Goal: Task Accomplishment & Management: Use online tool/utility

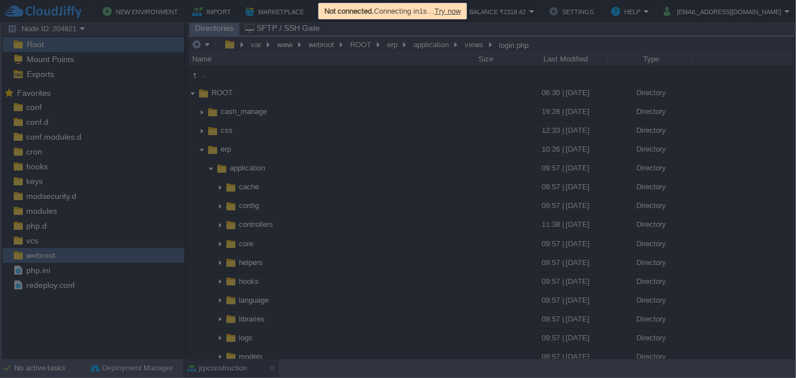
scroll to position [725, 0]
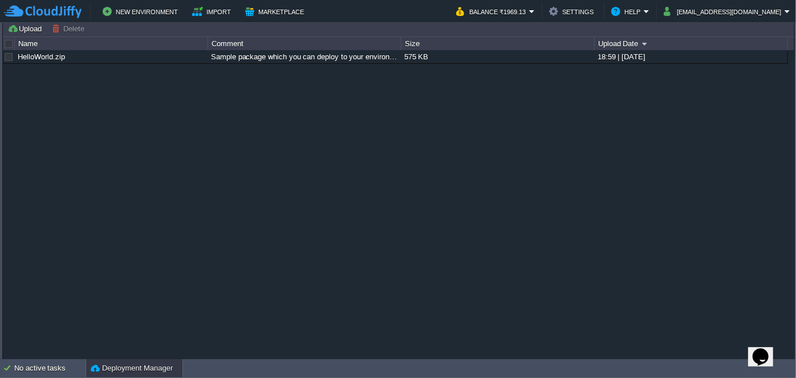
click at [109, 373] on button "Deployment Manager" at bounding box center [132, 367] width 82 height 11
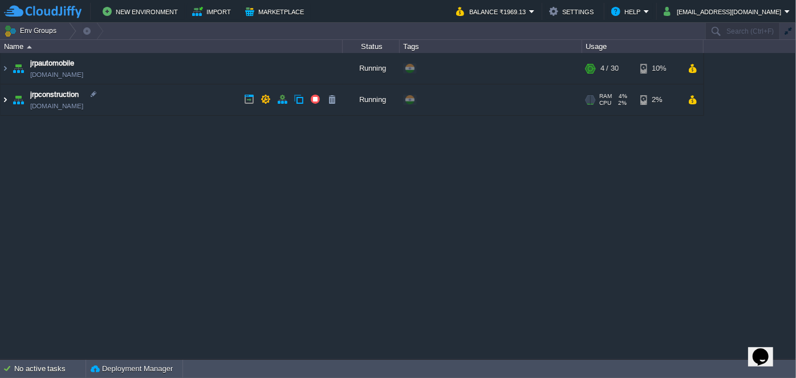
click at [1, 101] on img at bounding box center [5, 99] width 9 height 31
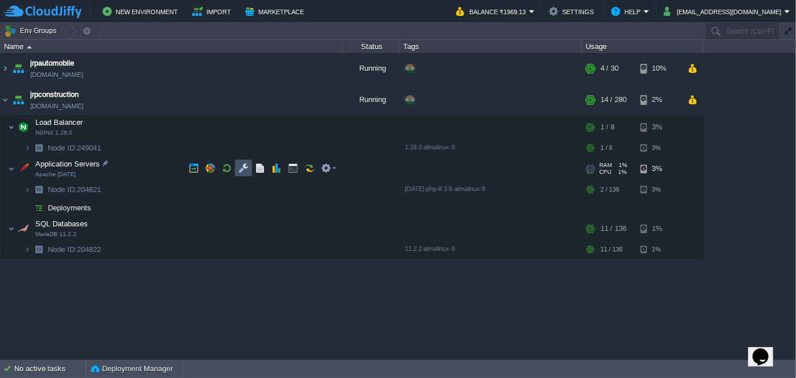
click at [244, 165] on button "button" at bounding box center [243, 168] width 10 height 10
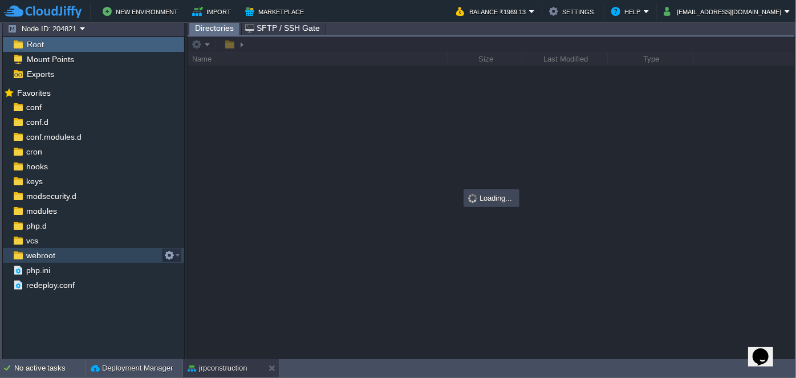
click at [19, 257] on img at bounding box center [18, 255] width 12 height 15
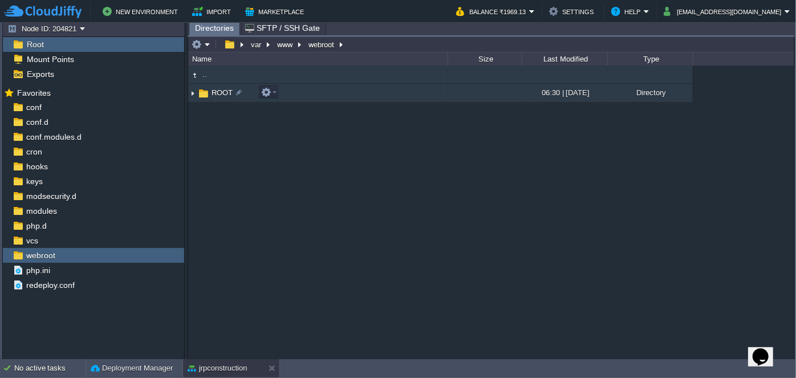
click at [190, 95] on img at bounding box center [192, 93] width 9 height 18
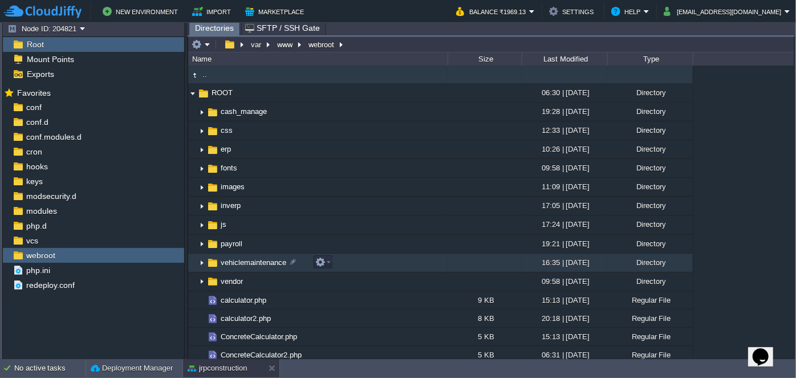
click at [200, 263] on img at bounding box center [201, 263] width 9 height 18
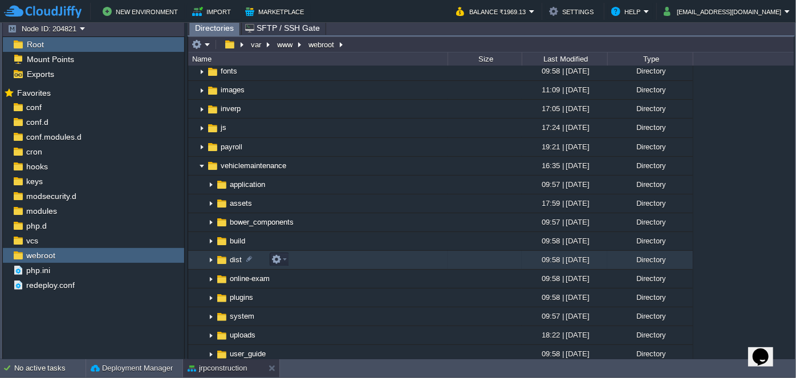
scroll to position [103, 0]
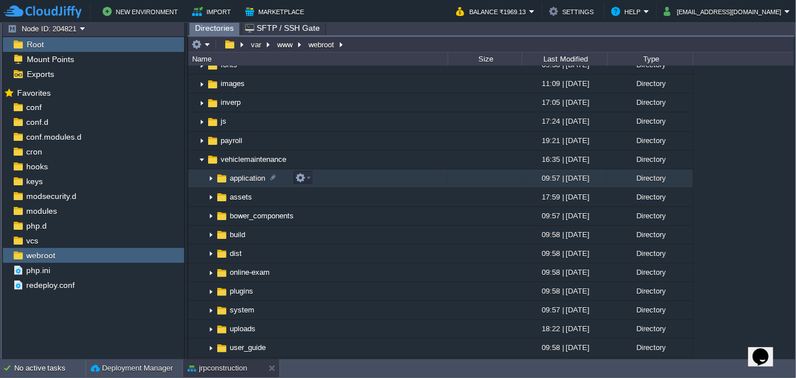
click at [210, 177] on img at bounding box center [210, 179] width 9 height 18
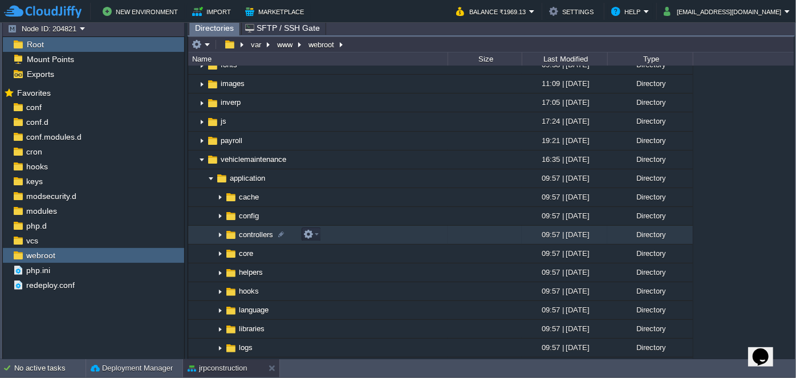
click at [218, 234] on img at bounding box center [219, 235] width 9 height 18
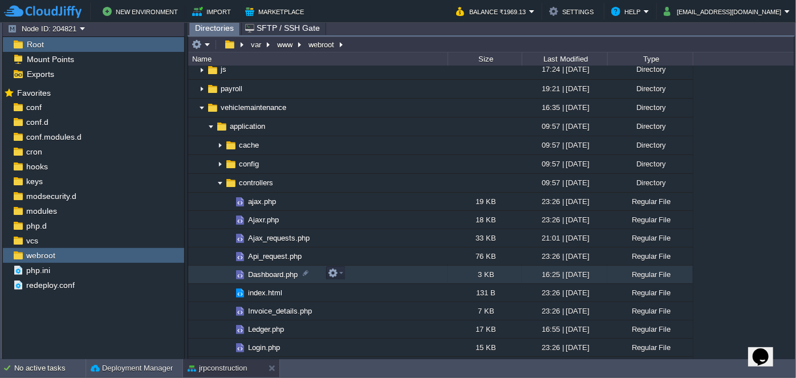
scroll to position [311, 0]
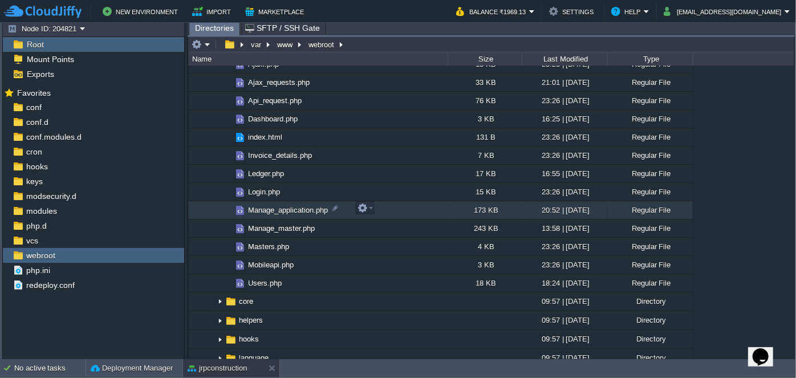
click at [280, 215] on td "Manage_application.php" at bounding box center [317, 210] width 259 height 18
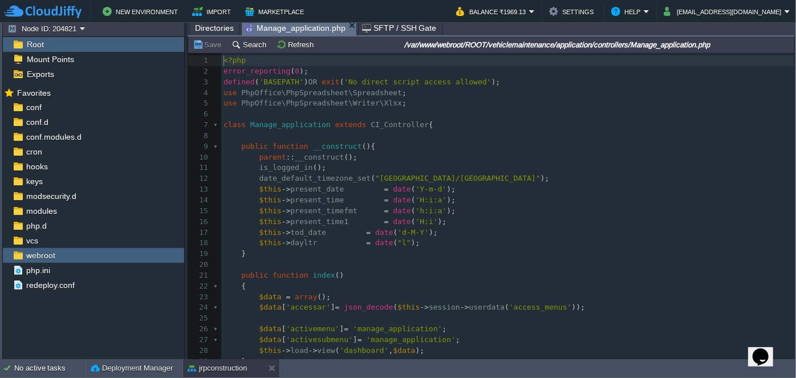
scroll to position [3, 0]
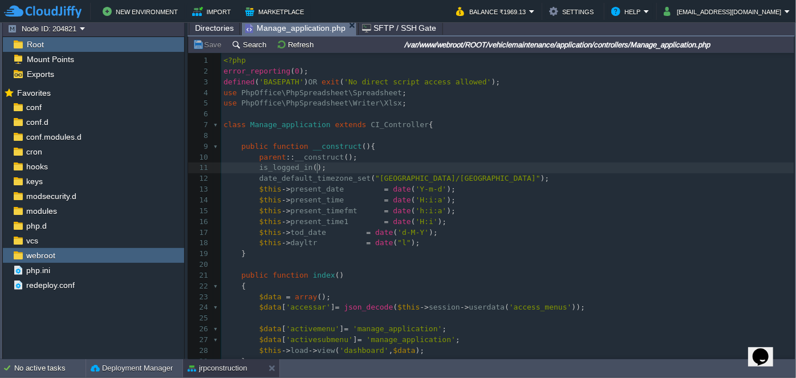
click at [503, 165] on pre "is_logged_in ();" at bounding box center [507, 167] width 573 height 11
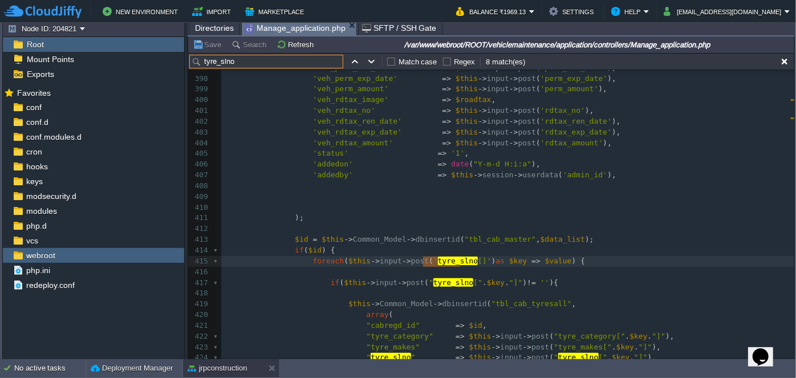
scroll to position [4308, 0]
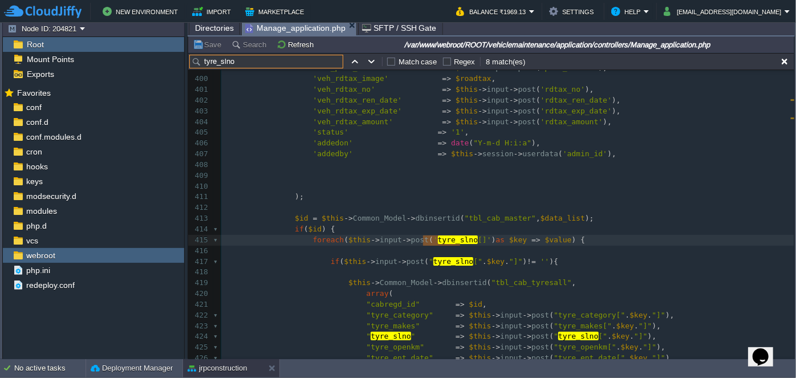
type input "tyre_slno"
click at [477, 219] on div "x 378 'vehicle_image' => $photo , 379 'veh_insurance_image' => $insurance , 380…" at bounding box center [507, 165] width 573 height 655
type textarea "tbl_cab_master"
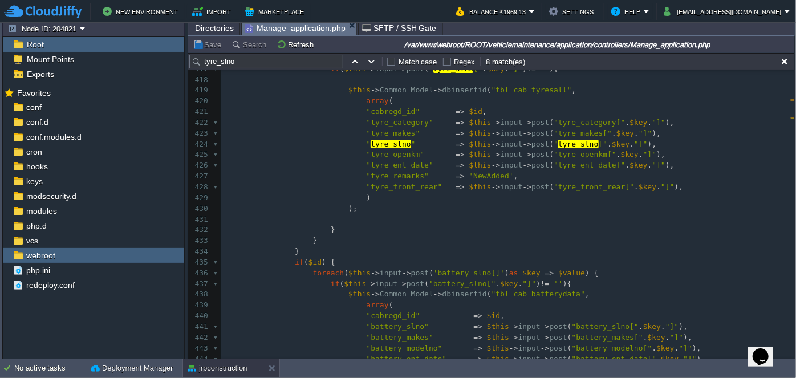
scroll to position [0, 0]
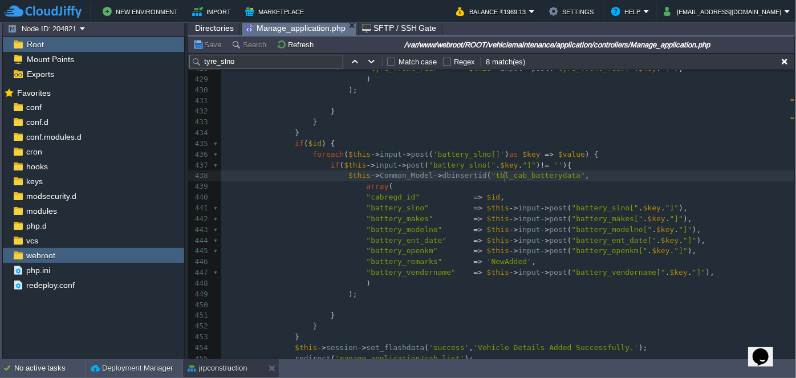
click at [503, 172] on span ""tbl_cab_batterydata"" at bounding box center [537, 175] width 93 height 9
type textarea "tbl_cab_batterydata"
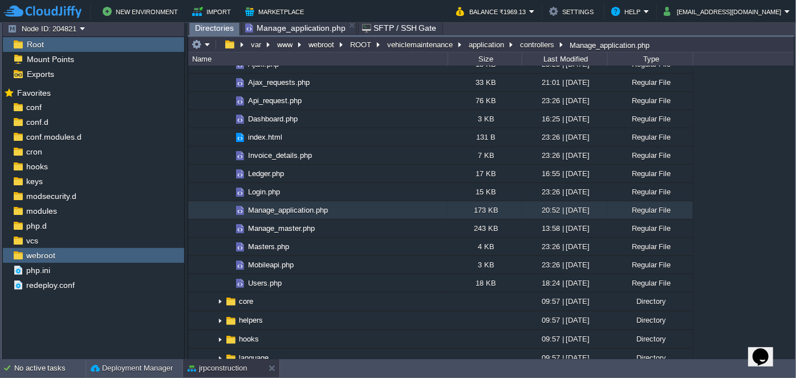
click at [218, 28] on span "Directories" at bounding box center [214, 28] width 39 height 14
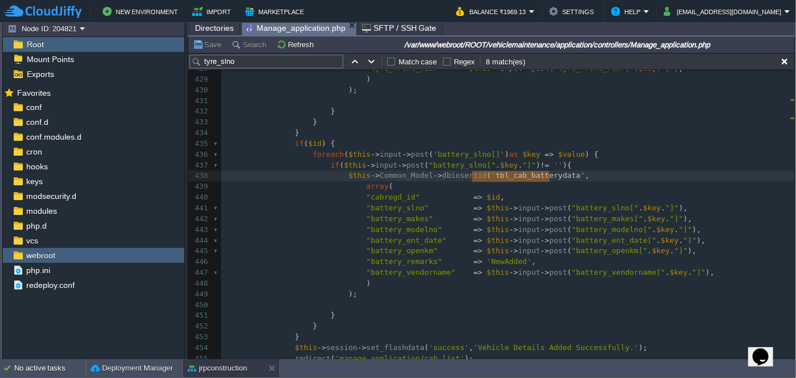
click at [302, 32] on span "Manage_application.php" at bounding box center [295, 28] width 100 height 14
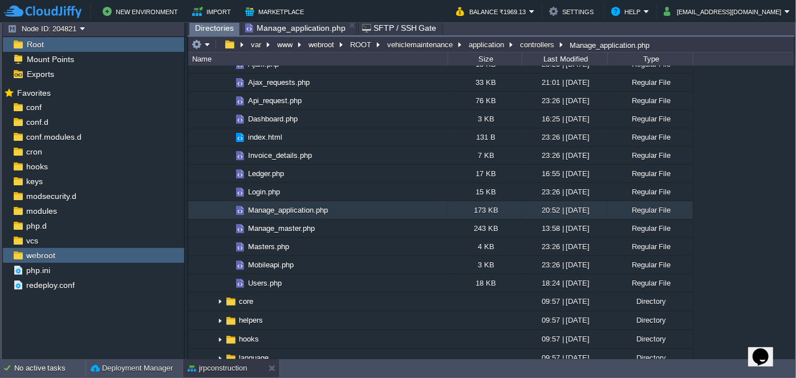
click at [214, 29] on span "Directories" at bounding box center [214, 28] width 39 height 14
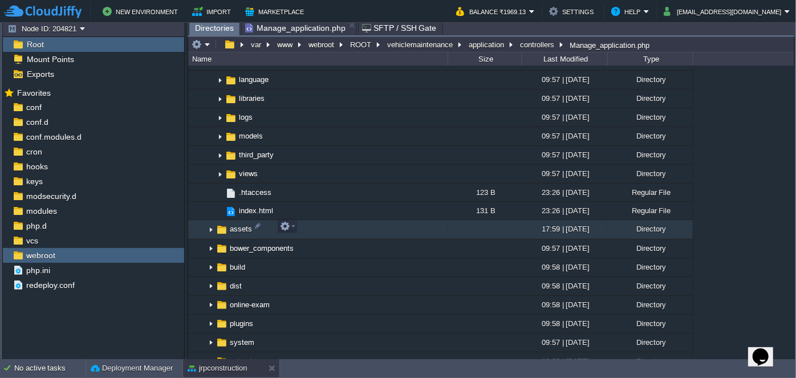
scroll to position [570, 0]
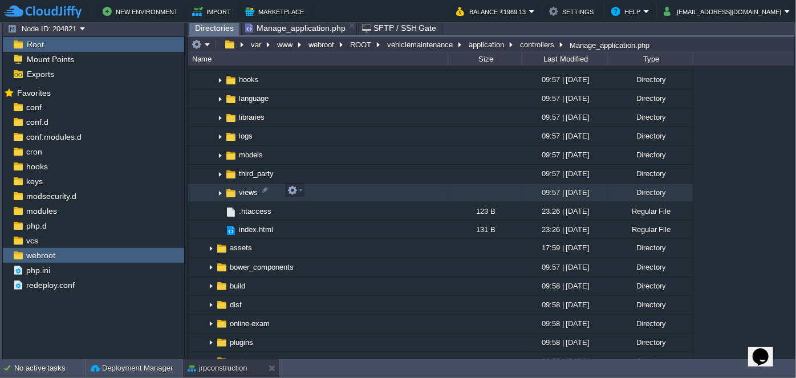
click at [218, 191] on img at bounding box center [219, 193] width 9 height 18
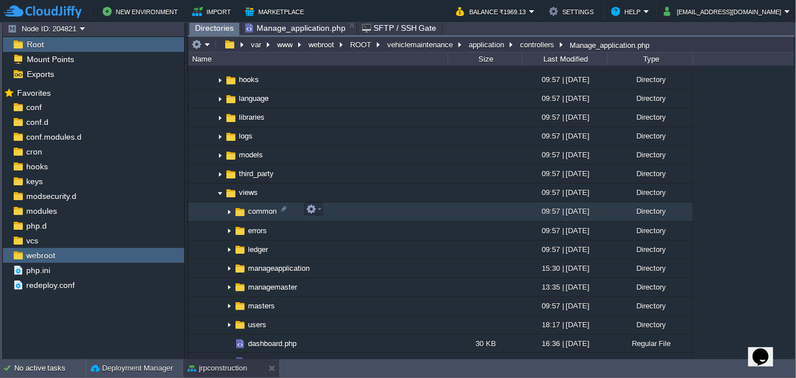
click at [230, 210] on img at bounding box center [229, 212] width 9 height 18
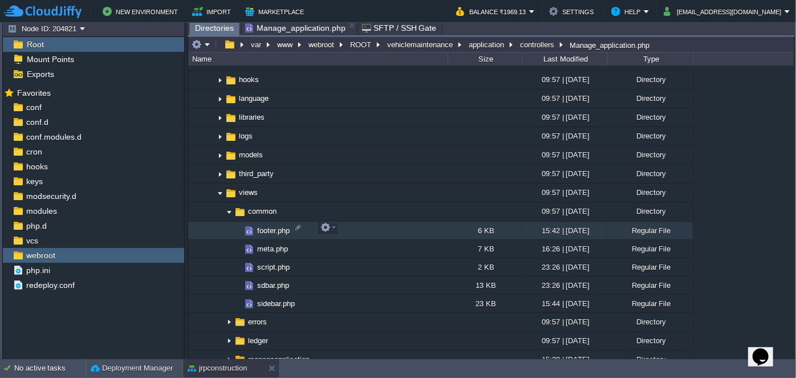
click at [266, 230] on span "footer.php" at bounding box center [273, 231] width 36 height 10
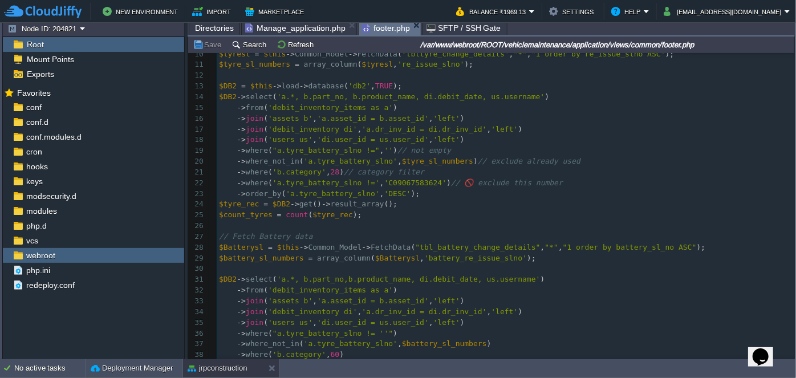
scroll to position [162, 0]
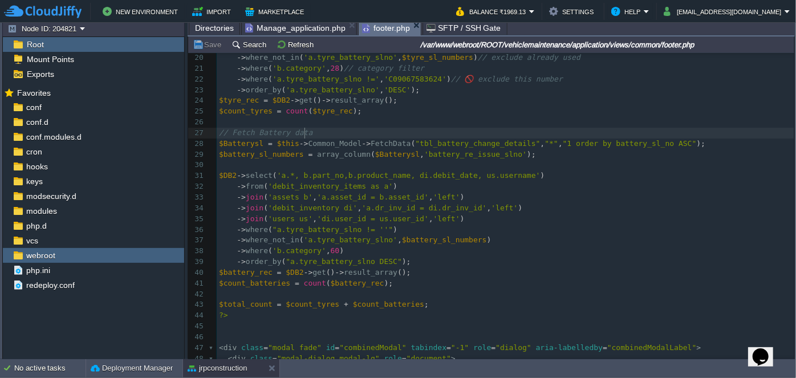
click at [324, 134] on pre "// Fetch Battery data" at bounding box center [505, 133] width 577 height 11
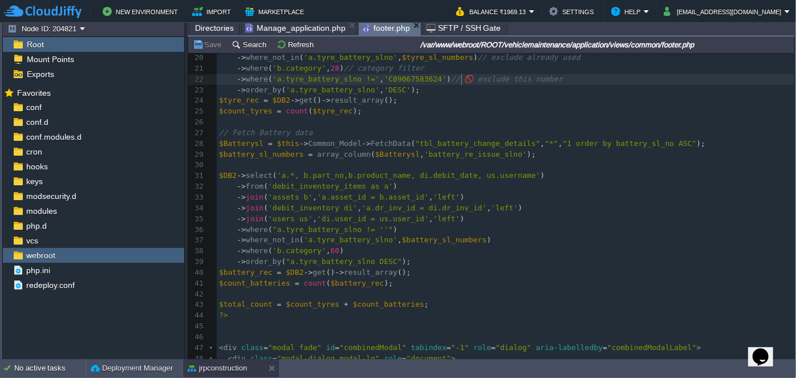
click at [459, 78] on span "// 🚫 exclude this number" at bounding box center [507, 79] width 112 height 9
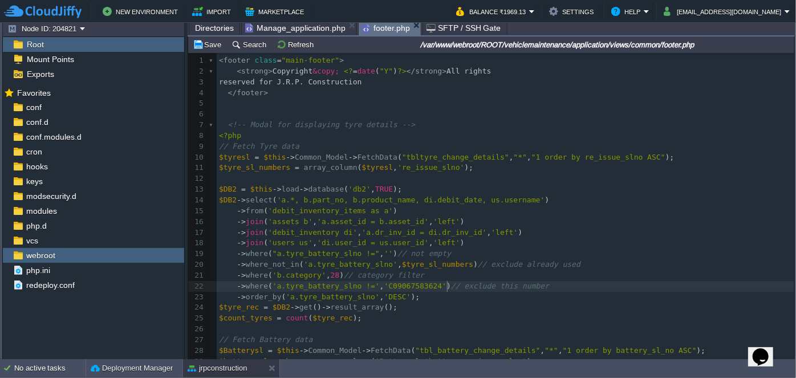
scroll to position [1, 0]
click at [307, 149] on pre "// Fetch Tyre data" at bounding box center [505, 146] width 577 height 11
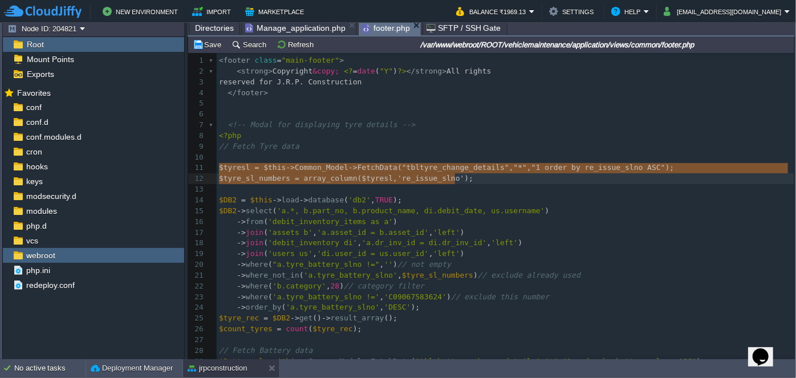
type textarea "$tyresl = $this->Common_Model->FetchData("tbltyre_change_details", "*", "1 orde…"
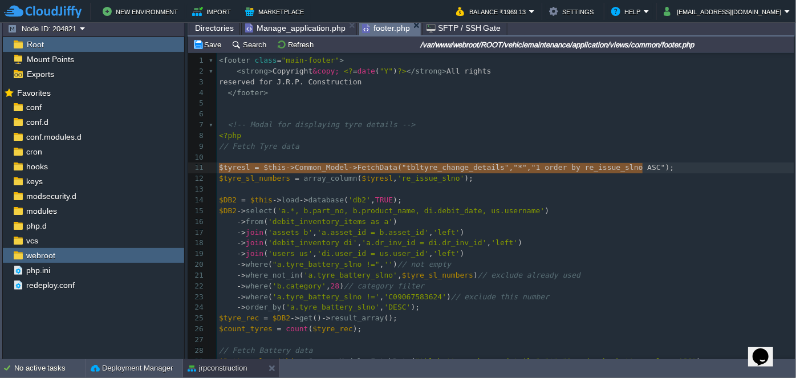
drag, startPoint x: 220, startPoint y: 168, endPoint x: 652, endPoint y: 169, distance: 432.0
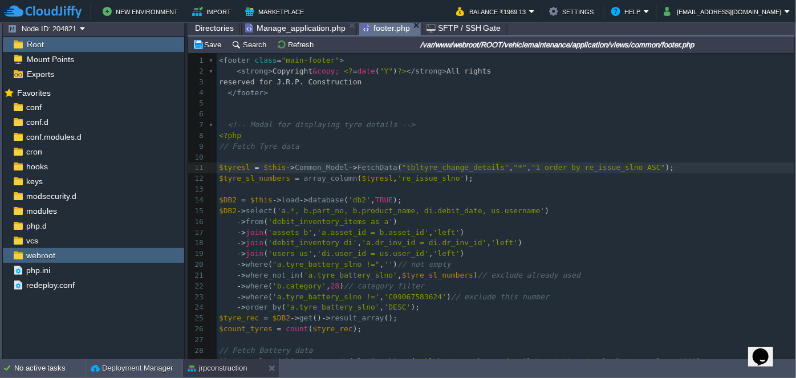
click at [223, 154] on pre "​" at bounding box center [505, 157] width 577 height 11
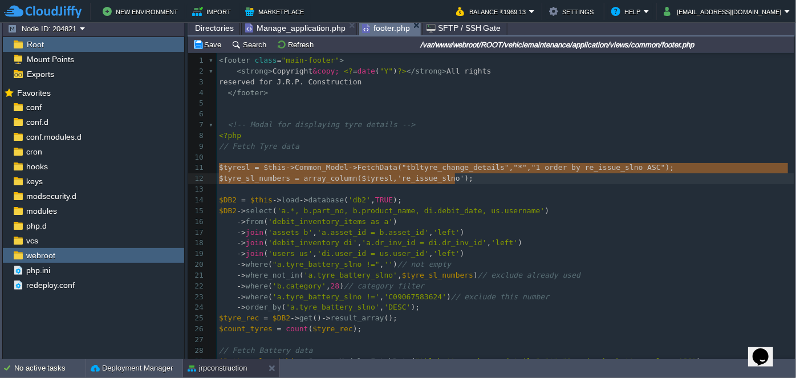
type textarea "$tyresl = $this->Common_Model->FetchData("tbltyre_change_details", "*", "1 orde…"
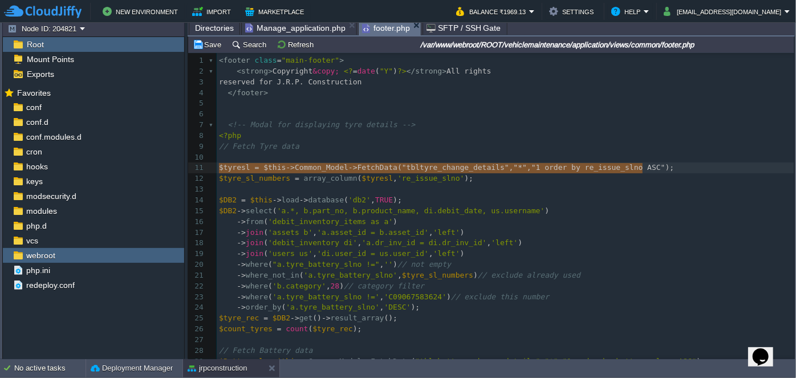
drag, startPoint x: 219, startPoint y: 168, endPoint x: 660, endPoint y: 169, distance: 441.7
click at [346, 157] on pre "​" at bounding box center [505, 157] width 577 height 11
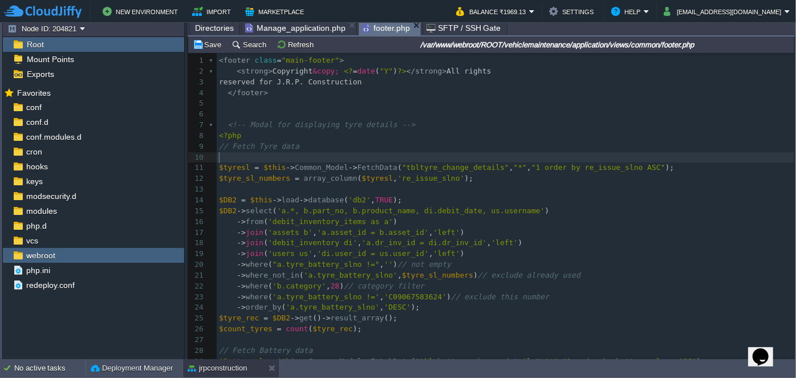
paste textarea "re_issue_slno"
click at [581, 155] on div "x 1 < footer class = "main-footer" > 2 < strong > Copyright &copy; <? = date ( …" at bounding box center [505, 313] width 577 height 516
type textarea "re_issue_slno"
type textarea "tbltyre_change_details"
paste textarea
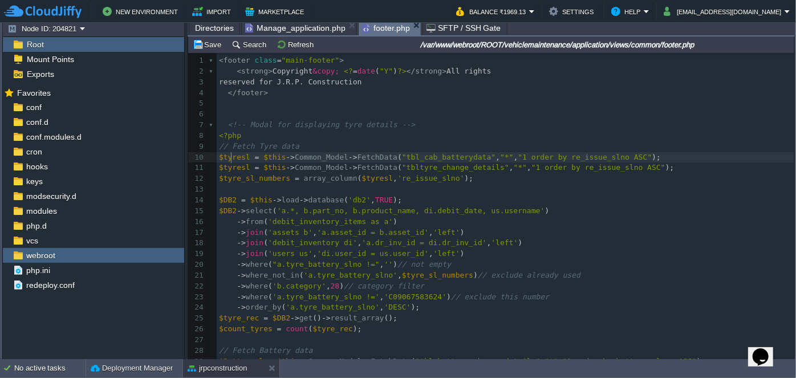
click at [231, 158] on div "x 1 < footer class = "main-footer" > 2 < strong > Copyright &copy; <? = date ( …" at bounding box center [505, 313] width 577 height 516
type textarea "$tyresl"
type textarea "tyre"
drag, startPoint x: 223, startPoint y: 158, endPoint x: 240, endPoint y: 157, distance: 17.2
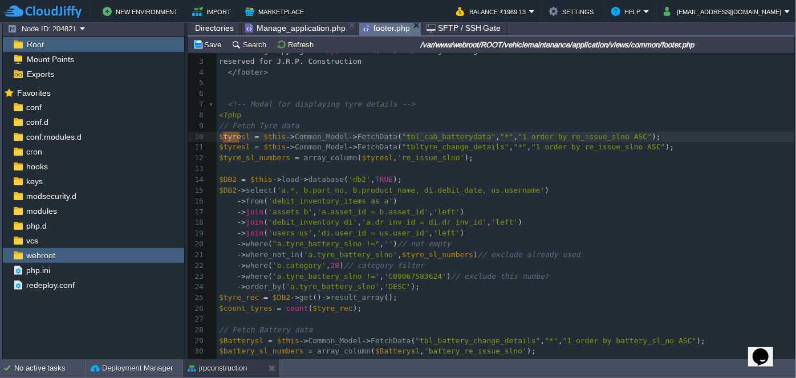
scroll to position [51, 0]
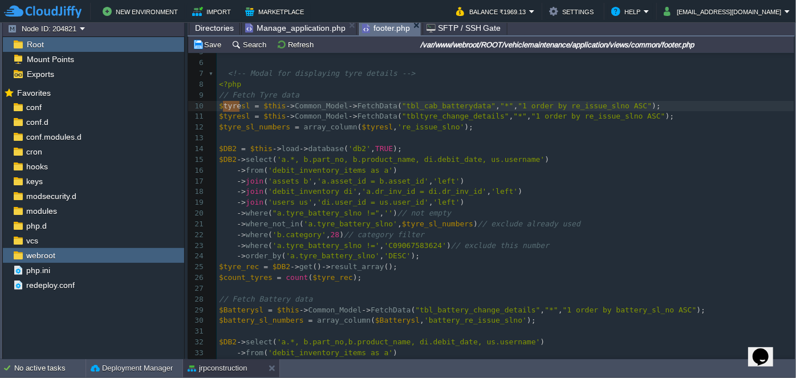
click at [234, 111] on pre "$tyresl = $this -> Common_Model -> FetchData ( "tbltyre_change_details" , "*" ,…" at bounding box center [505, 116] width 577 height 11
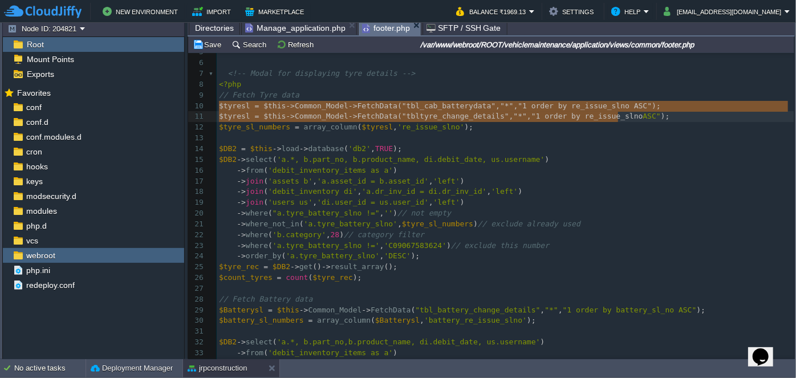
type textarea "$tyresl = $this->Common_Model->FetchData("tbl_cab_batterydata", "*", "1 order b…"
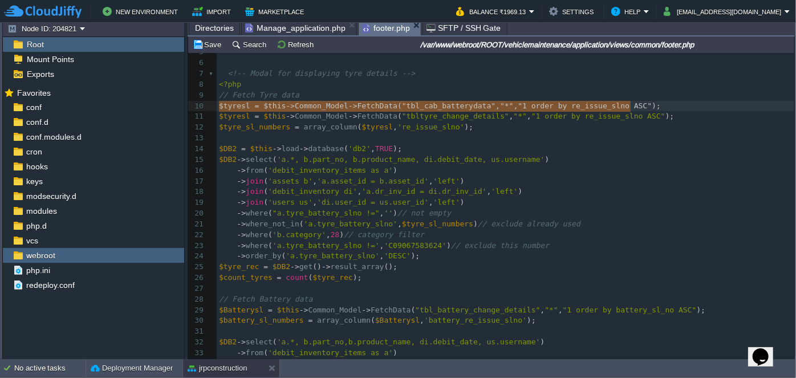
drag, startPoint x: 219, startPoint y: 105, endPoint x: 660, endPoint y: 104, distance: 441.1
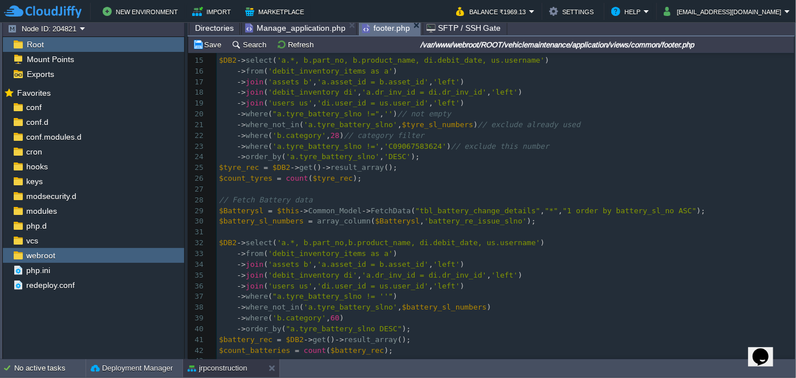
scroll to position [207, 0]
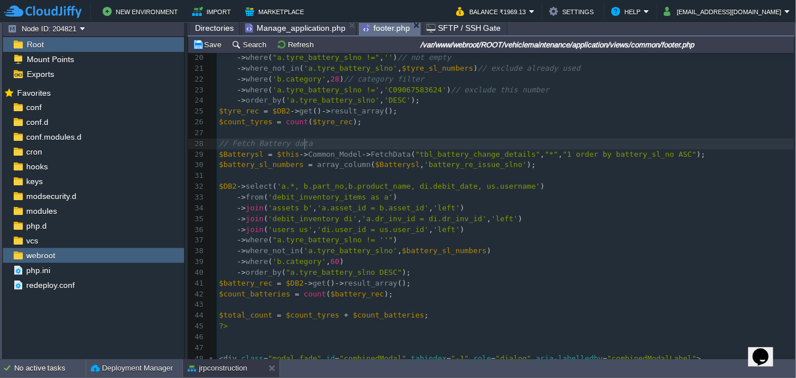
click at [313, 143] on pre "// Fetch Battery data" at bounding box center [505, 143] width 577 height 11
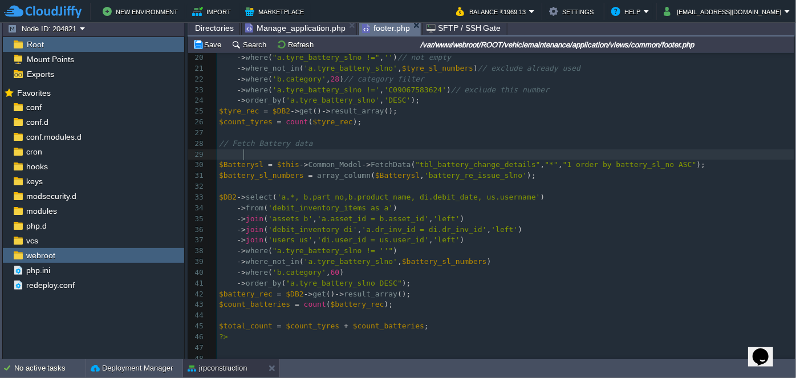
click at [227, 157] on div "x 1 < footer class = "main-footer" > 2 < strong > Copyright &copy; <? = date ( …" at bounding box center [505, 159] width 577 height 623
click at [219, 157] on span at bounding box center [232, 154] width 27 height 9
paste textarea "t"
type textarea "t"
type textarea "Batteru"
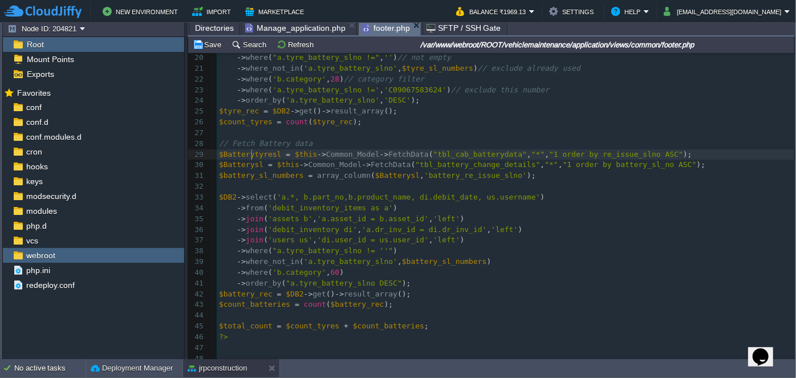
scroll to position [3, 3]
type textarea "tyr"
drag, startPoint x: 251, startPoint y: 154, endPoint x: 263, endPoint y: 154, distance: 12.0
type textarea "Cab"
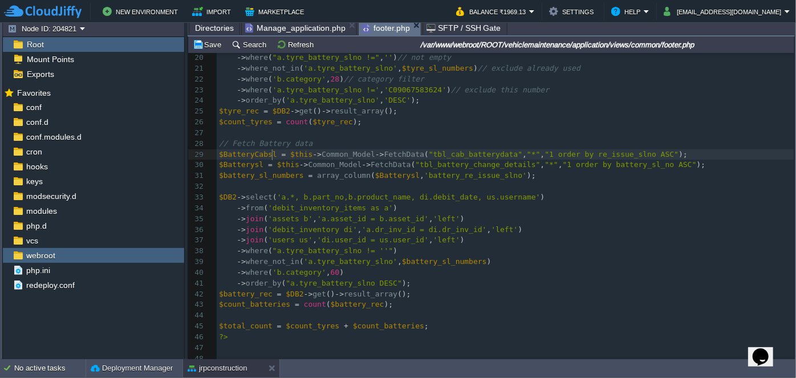
click at [272, 155] on div "x 1 < footer class = "main-footer" > 2 < strong > Copyright &copy; <? = date ( …" at bounding box center [505, 159] width 577 height 623
type textarea "no"
click at [618, 149] on div "x 1 < footer class = "main-footer" > 2 < strong > Copyright &copy; <? = date ( …" at bounding box center [505, 159] width 577 height 623
type textarea "re_issue_slno"
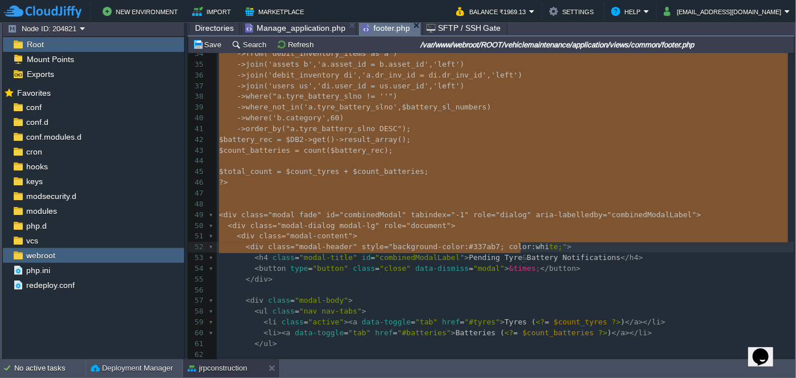
scroll to position [362, 0]
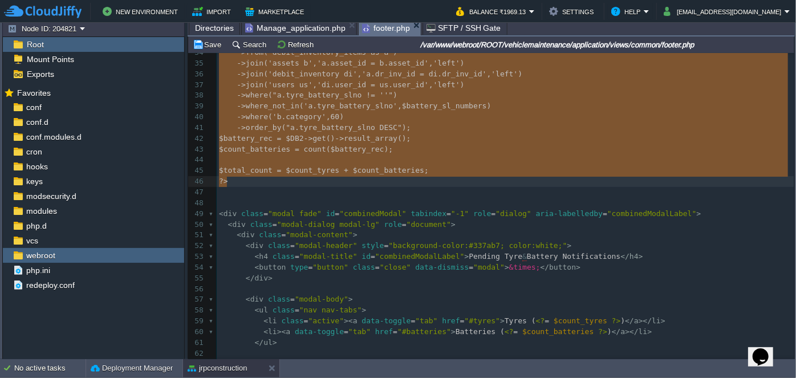
type textarea "// Fetch Battery data $BatteryCabslno = $this->Common_Model->FetchData("tbl_cab…"
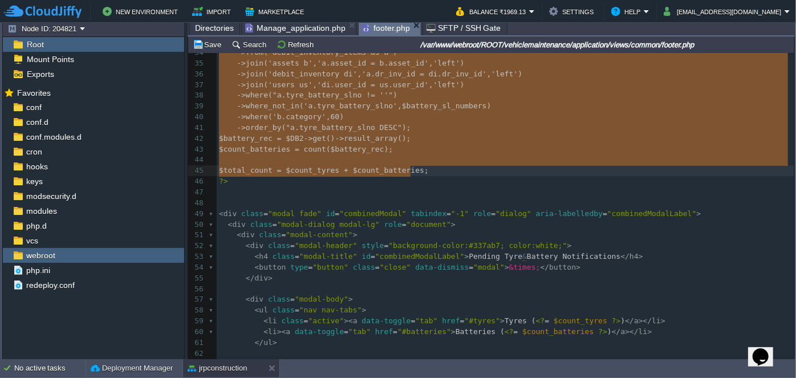
drag, startPoint x: 217, startPoint y: 145, endPoint x: 509, endPoint y: 170, distance: 293.5
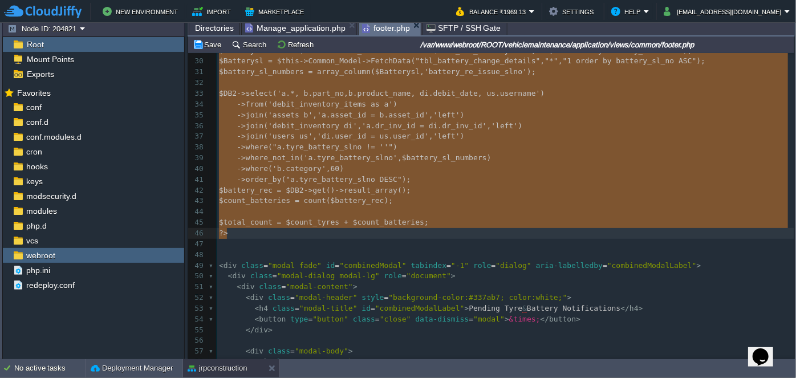
scroll to position [310, 0]
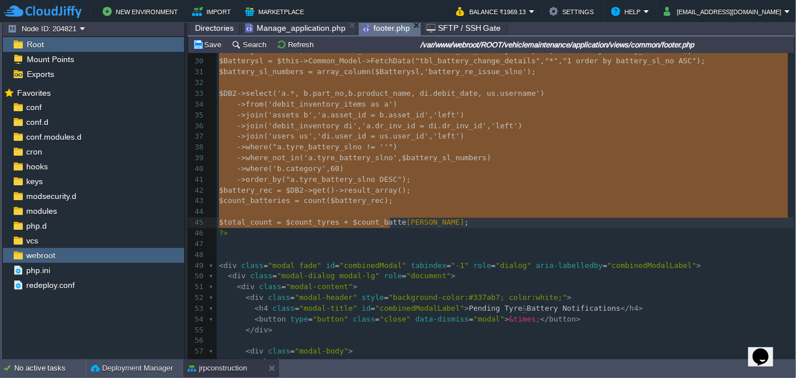
type textarea "$BatteryCabslno = $this->Common_Model->FetchData("tbl_cab_batterydata", "*", "1…"
drag, startPoint x: 217, startPoint y: 154, endPoint x: 435, endPoint y: 219, distance: 227.2
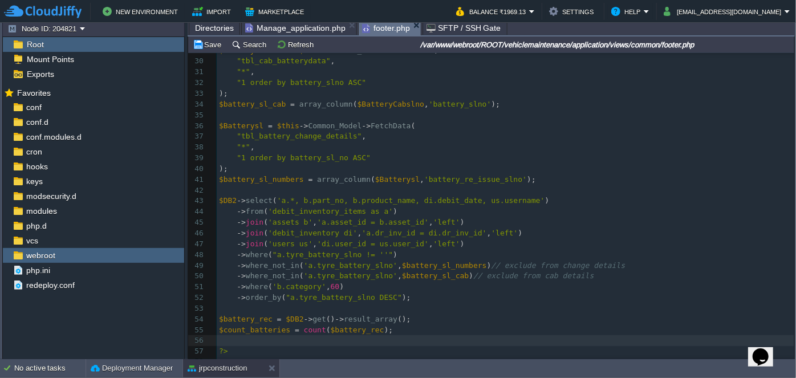
scroll to position [365, 0]
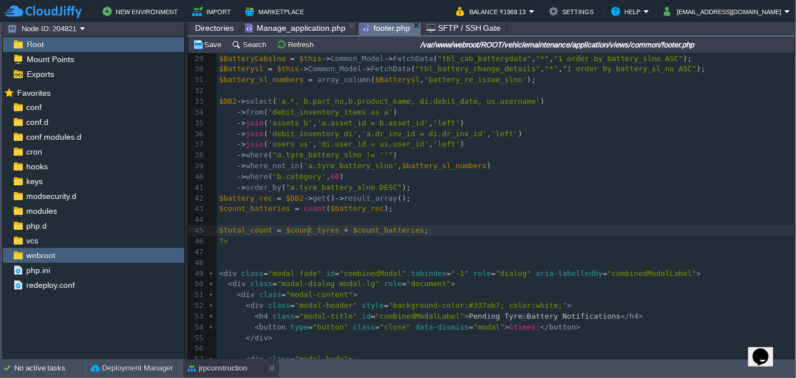
type textarea "$count_tyres"
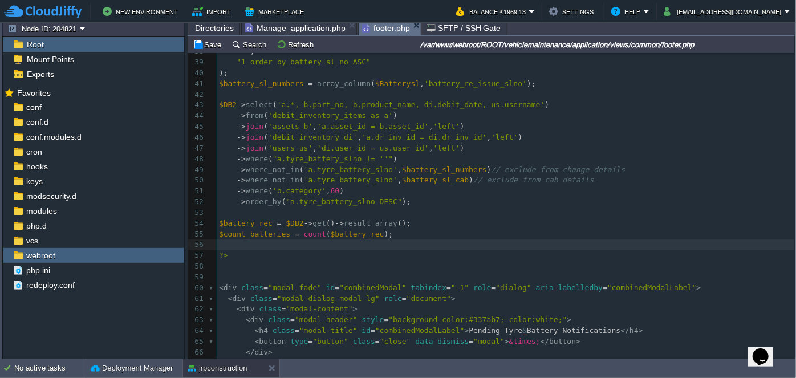
type textarea "$count_tyres"
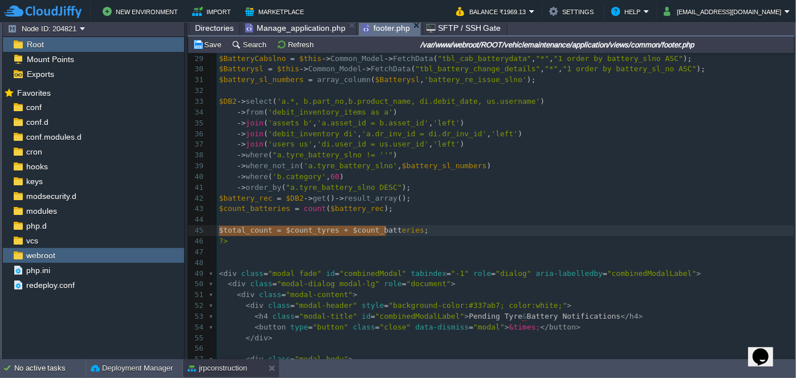
type textarea "$total_count = $count_tyres + $count_batter"
drag, startPoint x: 220, startPoint y: 231, endPoint x: 388, endPoint y: 226, distance: 168.2
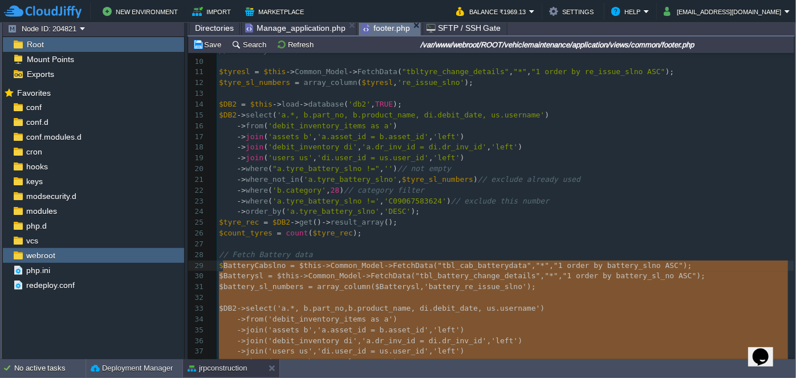
type textarea "$BatteryCabslno = $this->Common_Model->FetchData("tbl_cab_batterydata", "*", "1…"
drag, startPoint x: 386, startPoint y: 210, endPoint x: 219, endPoint y: 265, distance: 175.7
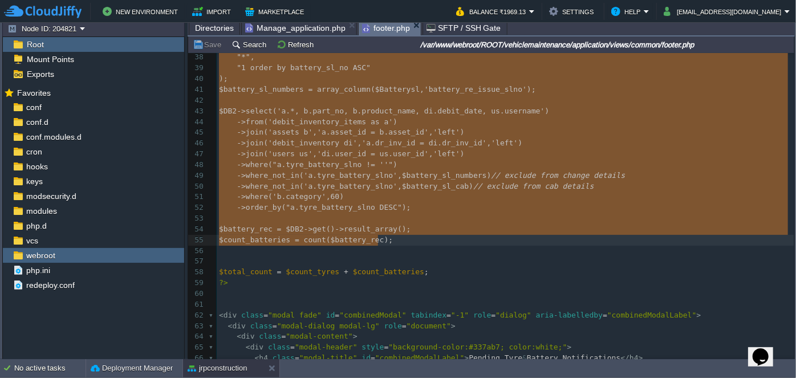
drag, startPoint x: 218, startPoint y: 117, endPoint x: 379, endPoint y: 237, distance: 200.4
type textarea "$BatteryCabslno = $this->Common_Model->FetchData( "tbl_cab_batterydata", "*", "…"
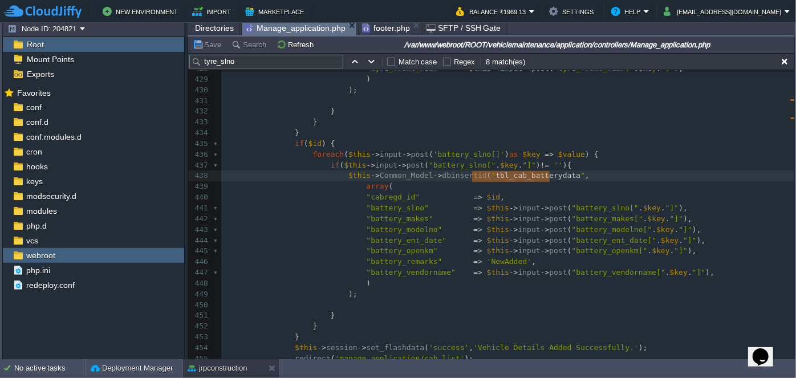
click at [285, 31] on span "Manage_application.php" at bounding box center [295, 28] width 100 height 14
click at [216, 31] on span "Directories" at bounding box center [214, 28] width 39 height 14
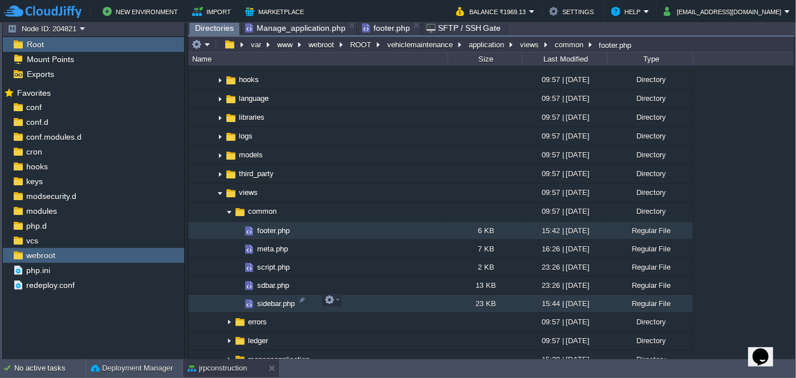
click at [265, 299] on span "sidebar.php" at bounding box center [275, 304] width 41 height 10
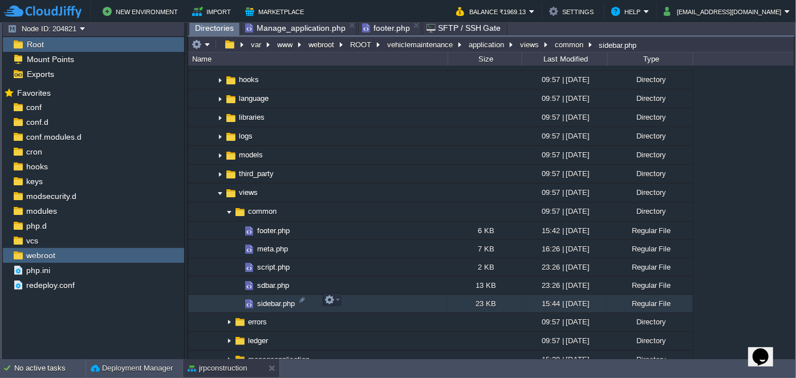
click at [265, 299] on span "sidebar.php" at bounding box center [275, 304] width 41 height 10
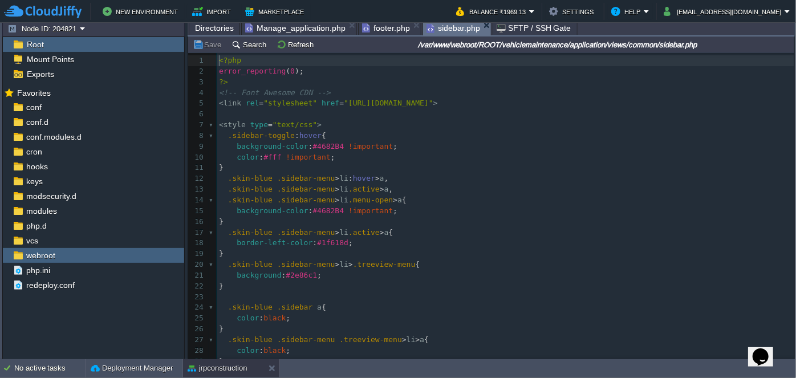
scroll to position [157, 0]
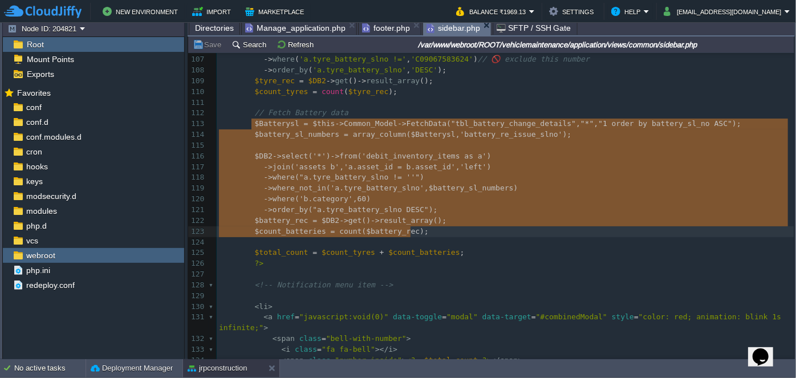
drag, startPoint x: 252, startPoint y: 229, endPoint x: 417, endPoint y: 229, distance: 165.3
paste textarea "-"
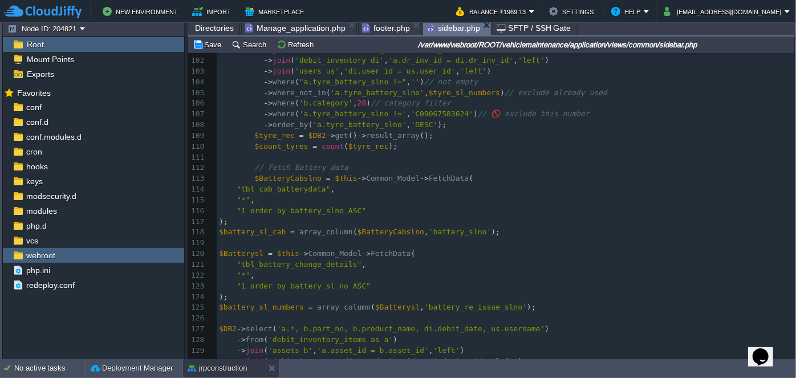
type textarea "-"
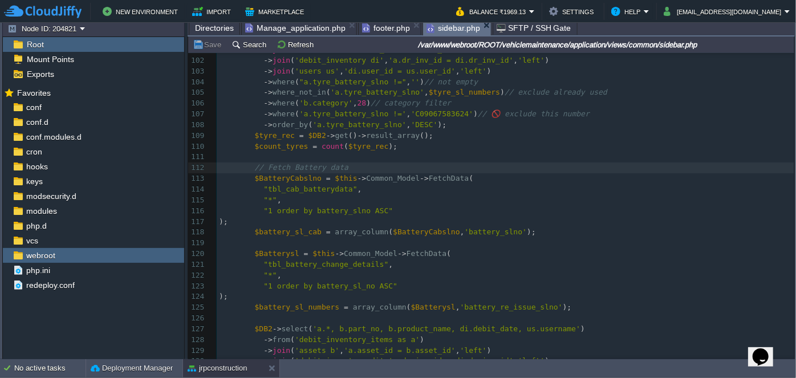
scroll to position [774, 0]
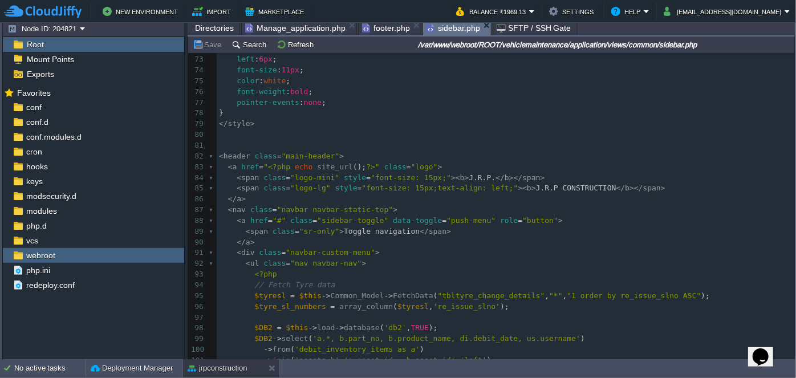
type textarea "-"
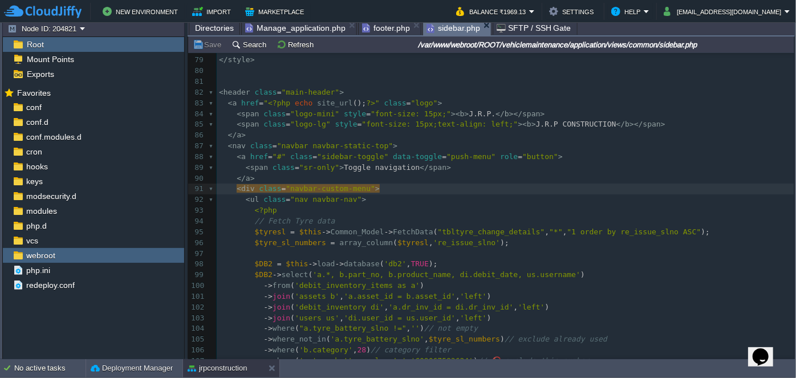
scroll to position [878, 0]
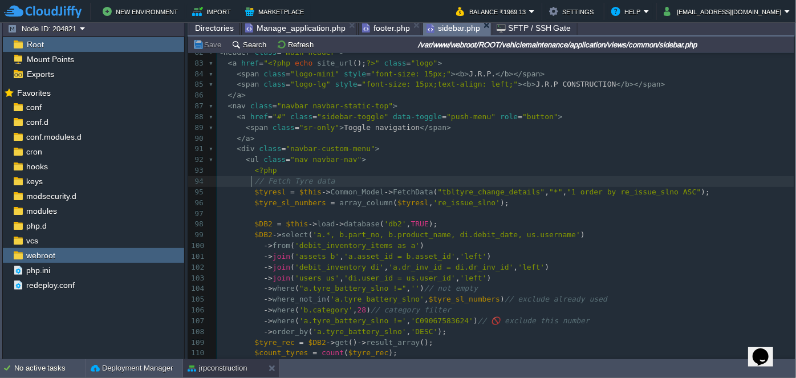
type textarea "p"
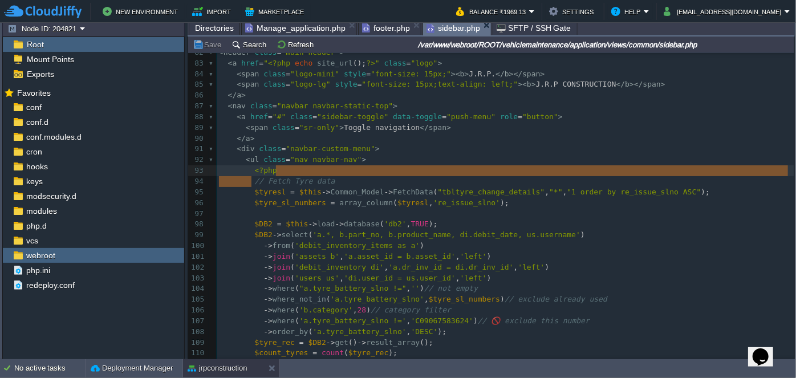
drag, startPoint x: 251, startPoint y: 181, endPoint x: 275, endPoint y: 169, distance: 26.8
